Goal: Information Seeking & Learning: Learn about a topic

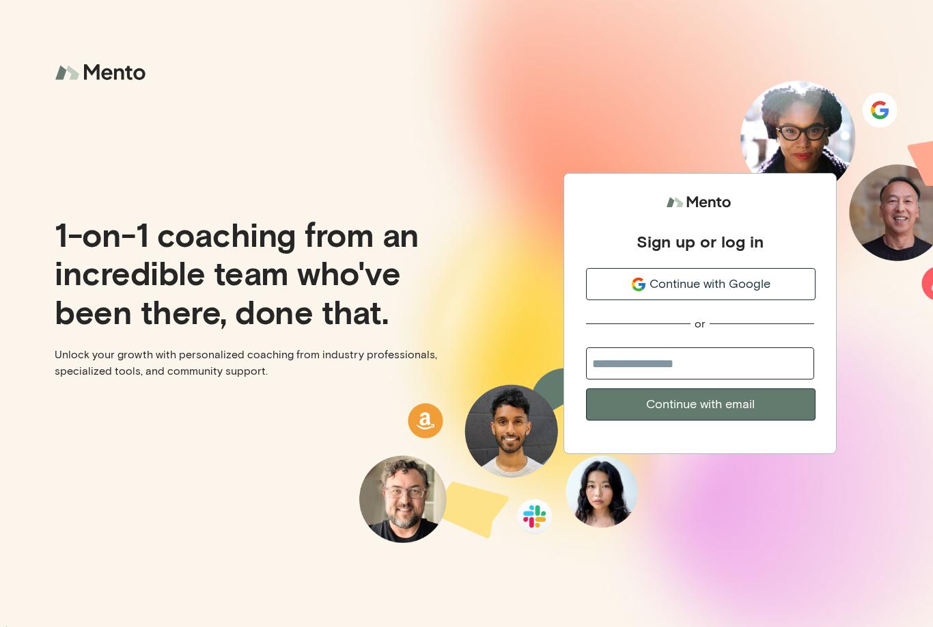
click at [762, 291] on button "Continue with Google" at bounding box center [701, 284] width 230 height 32
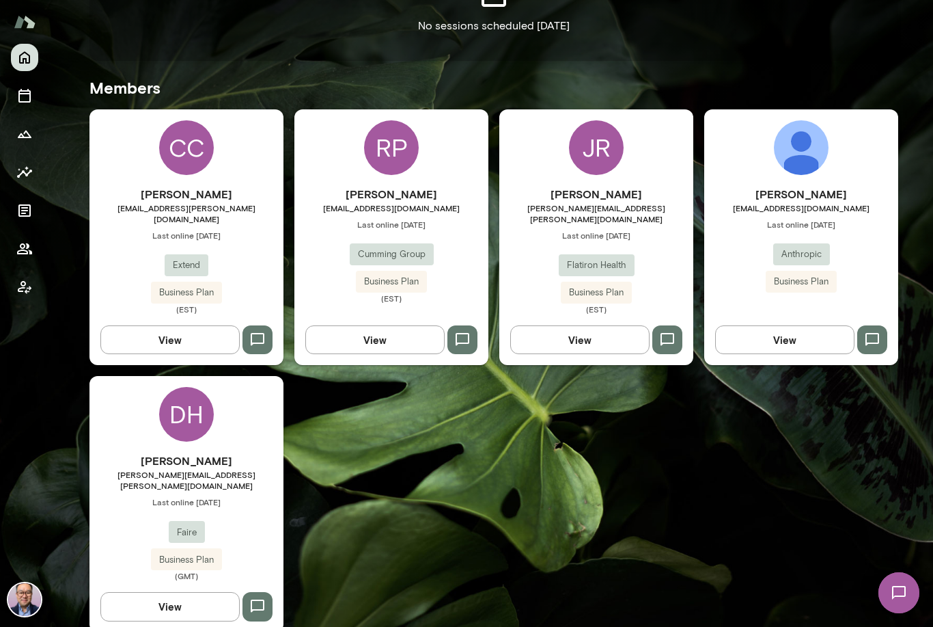
scroll to position [348, 0]
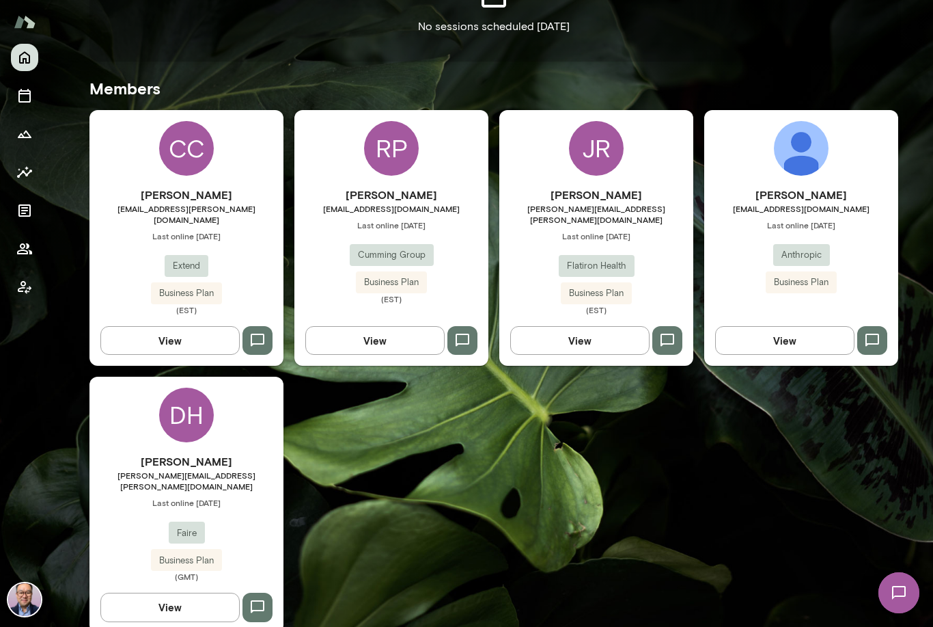
click at [337, 217] on div "[PERSON_NAME] [EMAIL_ADDRESS][DOMAIN_NAME] Last online [DATE] Cumming Group Bus…" at bounding box center [391, 246] width 194 height 118
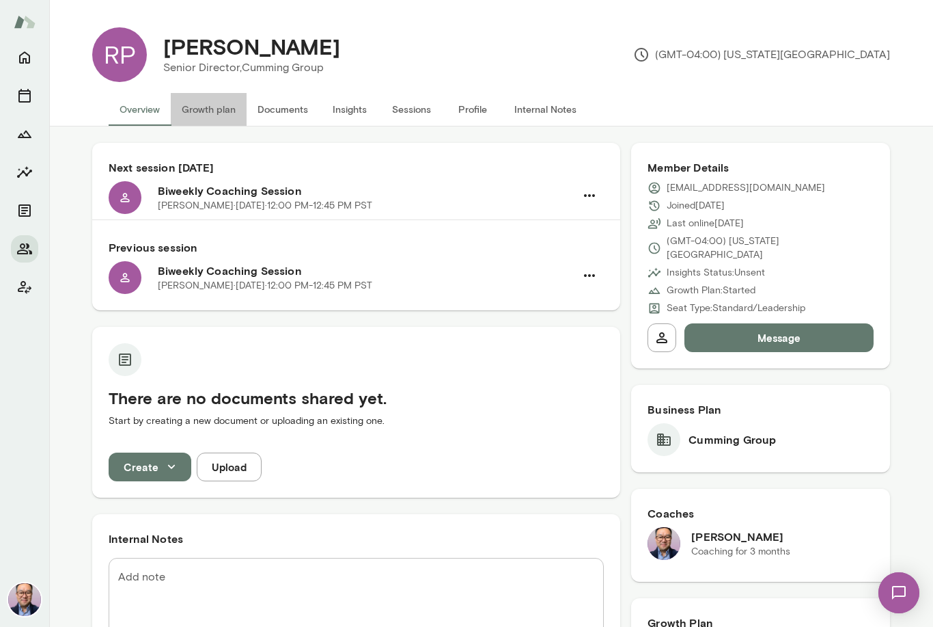
click at [197, 115] on button "Growth plan" at bounding box center [209, 109] width 76 height 33
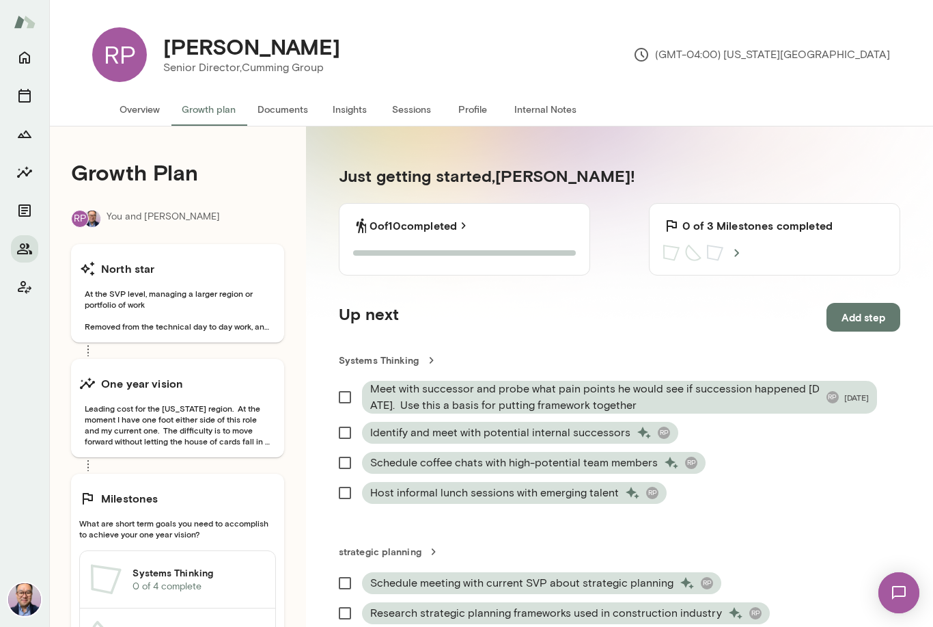
click at [290, 109] on button "Documents" at bounding box center [283, 109] width 72 height 33
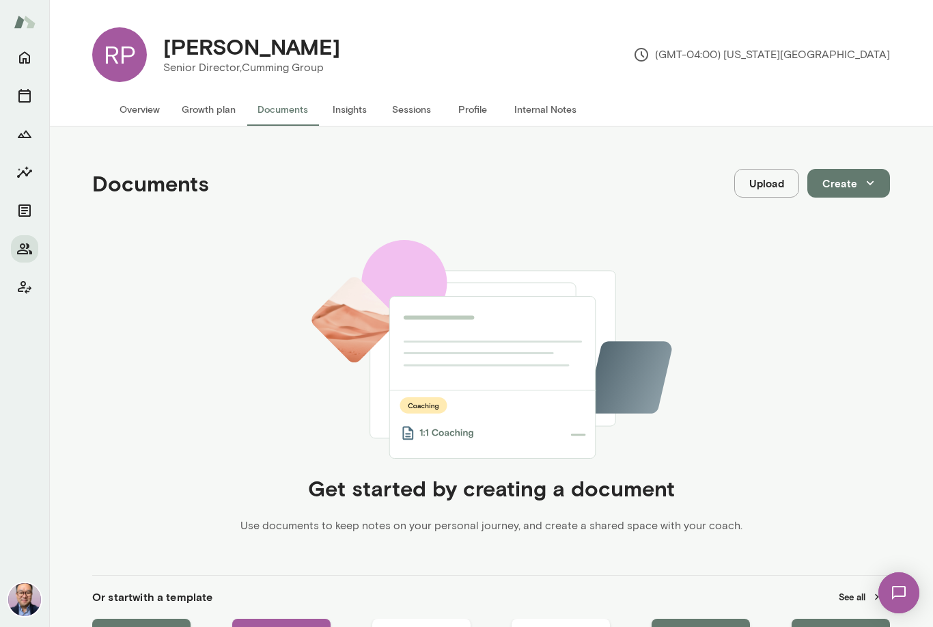
click at [361, 99] on button "Insights" at bounding box center [349, 109] width 61 height 33
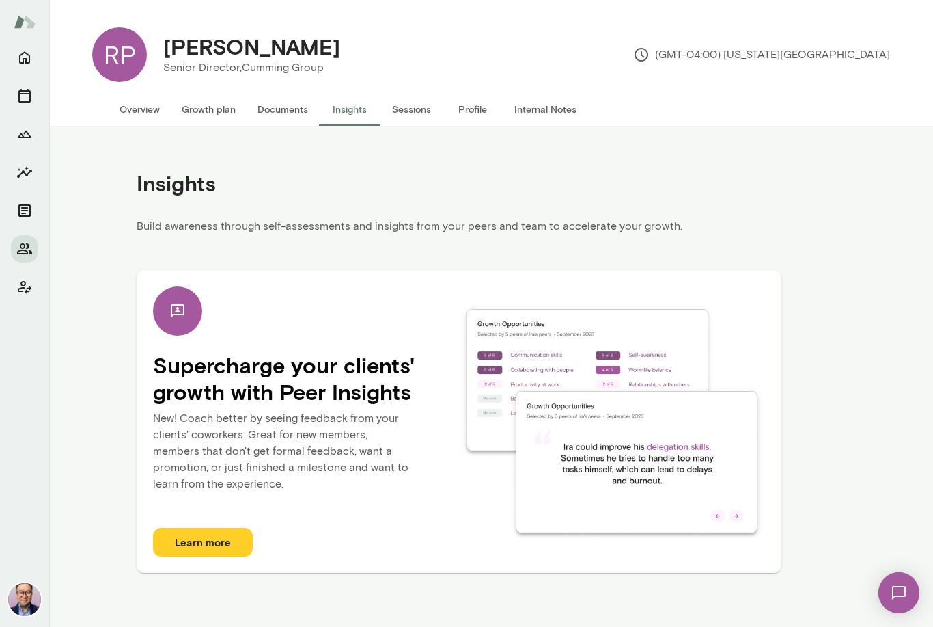
click at [407, 104] on button "Sessions" at bounding box center [411, 109] width 61 height 33
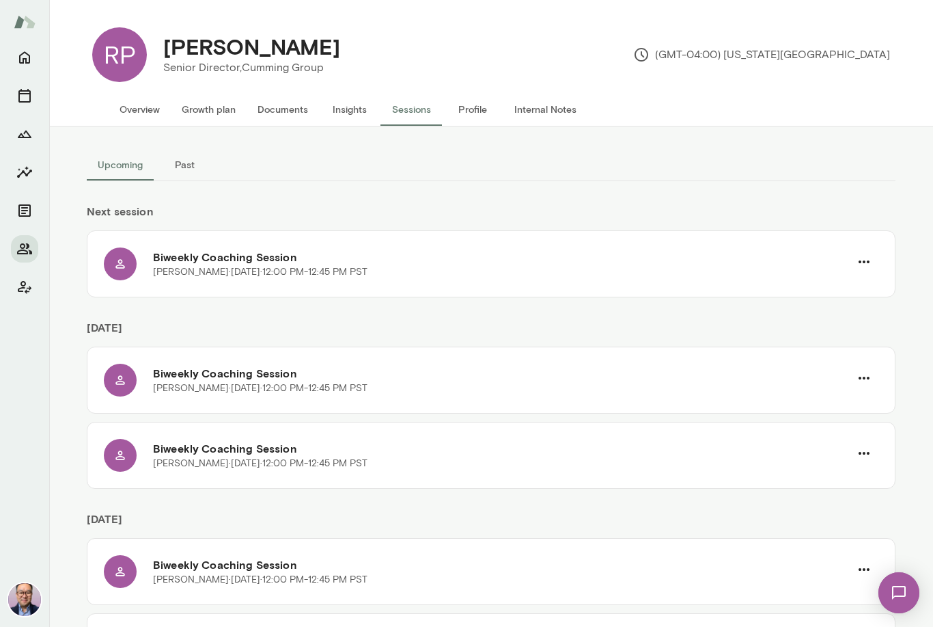
click at [490, 109] on button "Profile" at bounding box center [472, 109] width 61 height 33
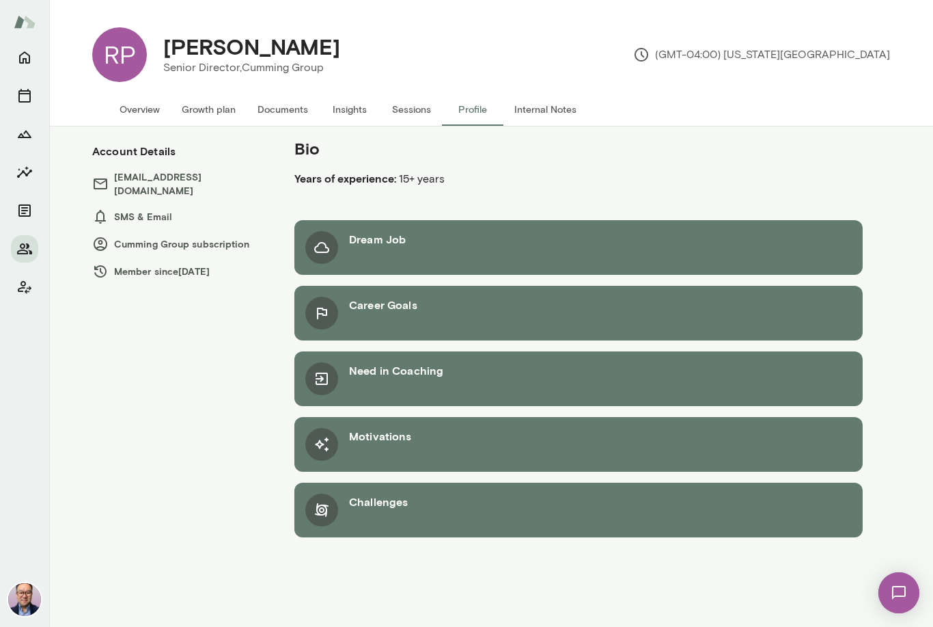
click at [560, 102] on button "Internal Notes" at bounding box center [546, 109] width 84 height 33
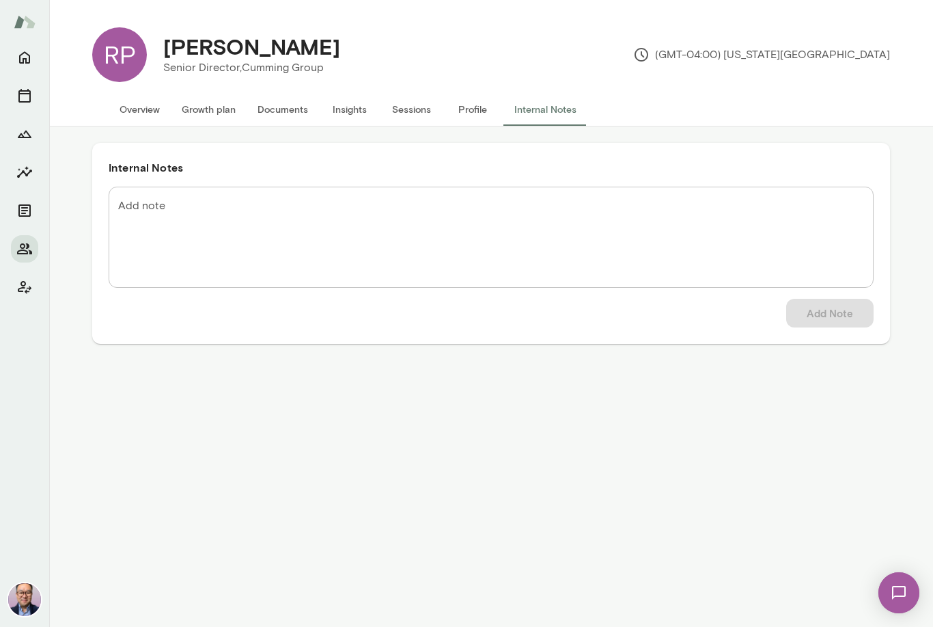
click at [126, 108] on button "Overview" at bounding box center [140, 109] width 62 height 33
